Goal: Find specific page/section: Find specific page/section

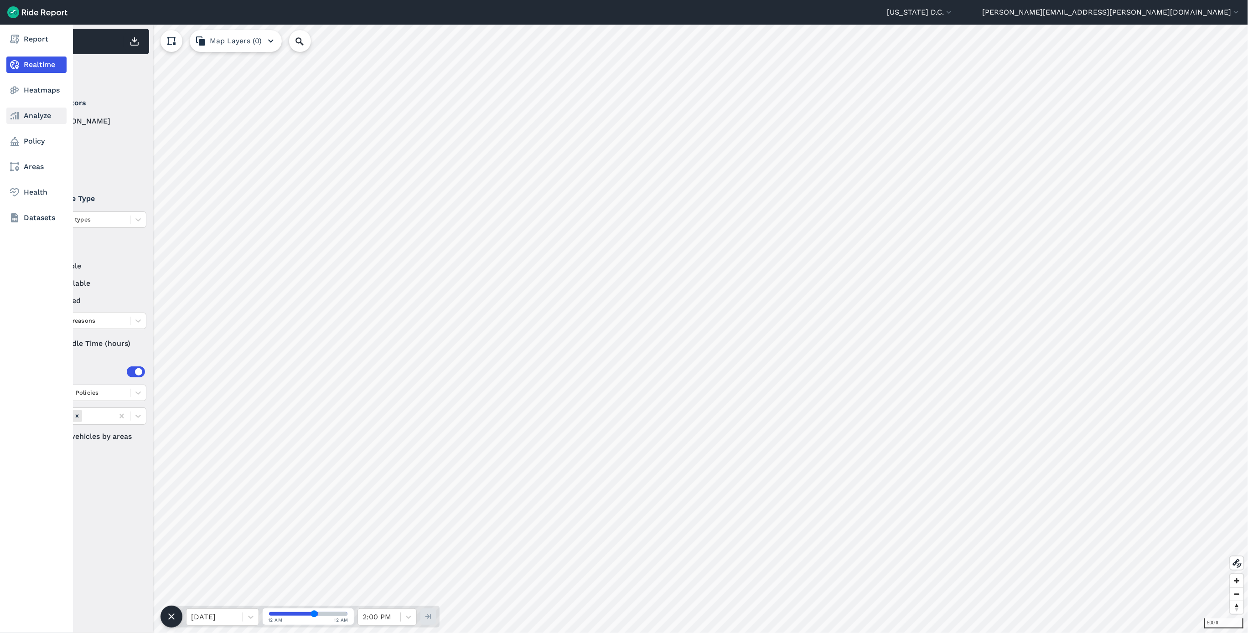
click at [19, 116] on icon at bounding box center [14, 115] width 11 height 11
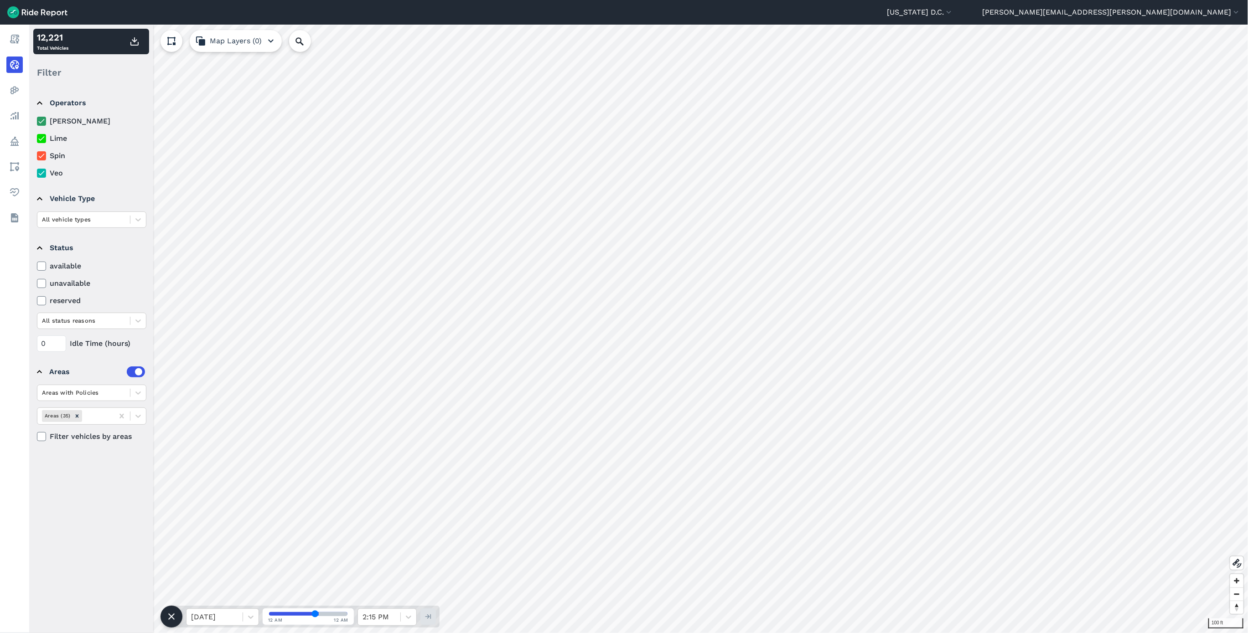
click at [546, 633] on html "Washington D.C. Capital Bikeshare Washington D.C. ted.randell@dc.gov Settings T…" at bounding box center [624, 316] width 1248 height 633
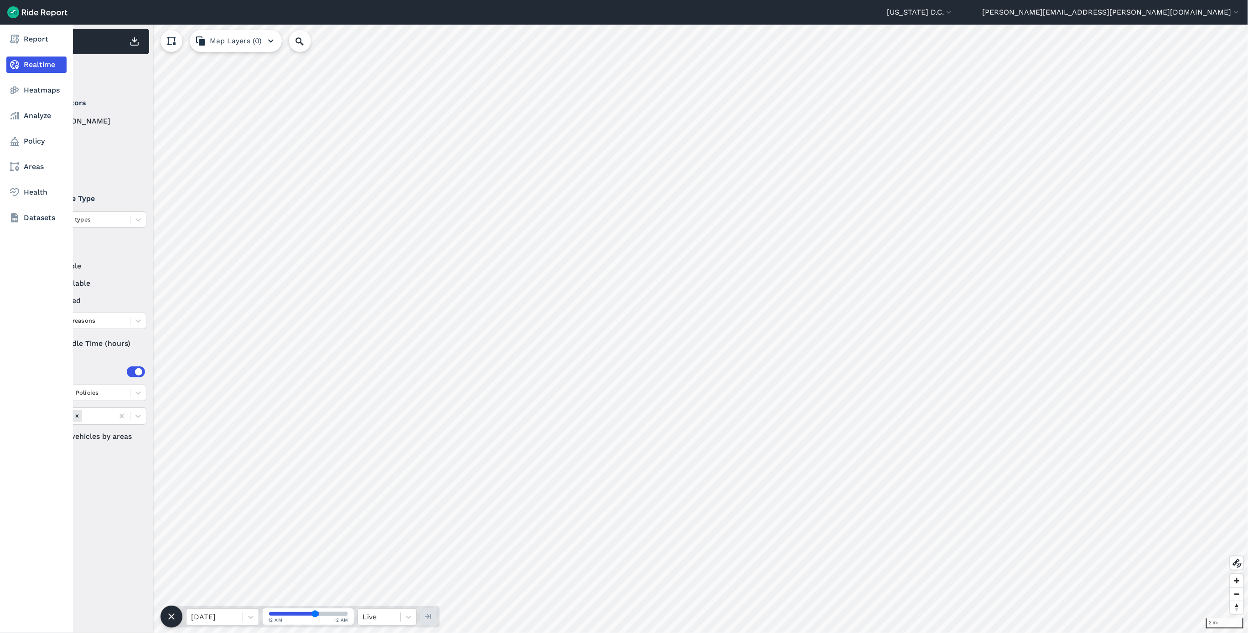
click at [44, 151] on nav "Report Realtime Heatmaps Analyze Policy Areas Health Datasets" at bounding box center [36, 129] width 73 height 208
click at [41, 145] on link "Policy" at bounding box center [36, 141] width 60 height 16
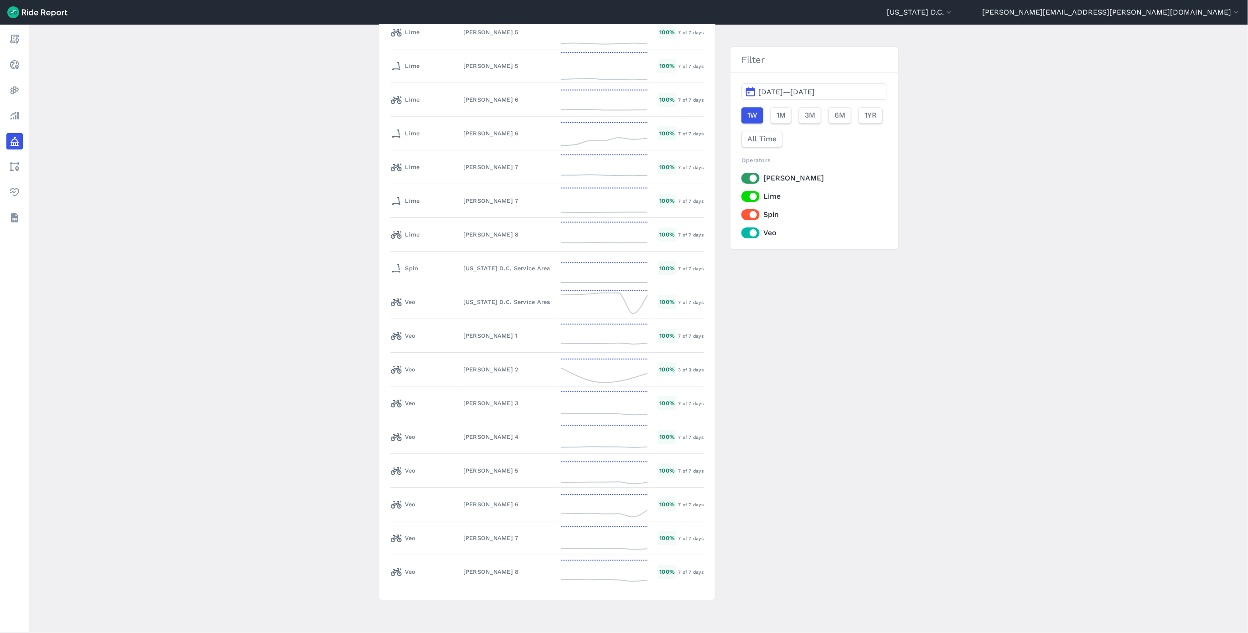
scroll to position [3981, 0]
